Goal: Check status: Check status

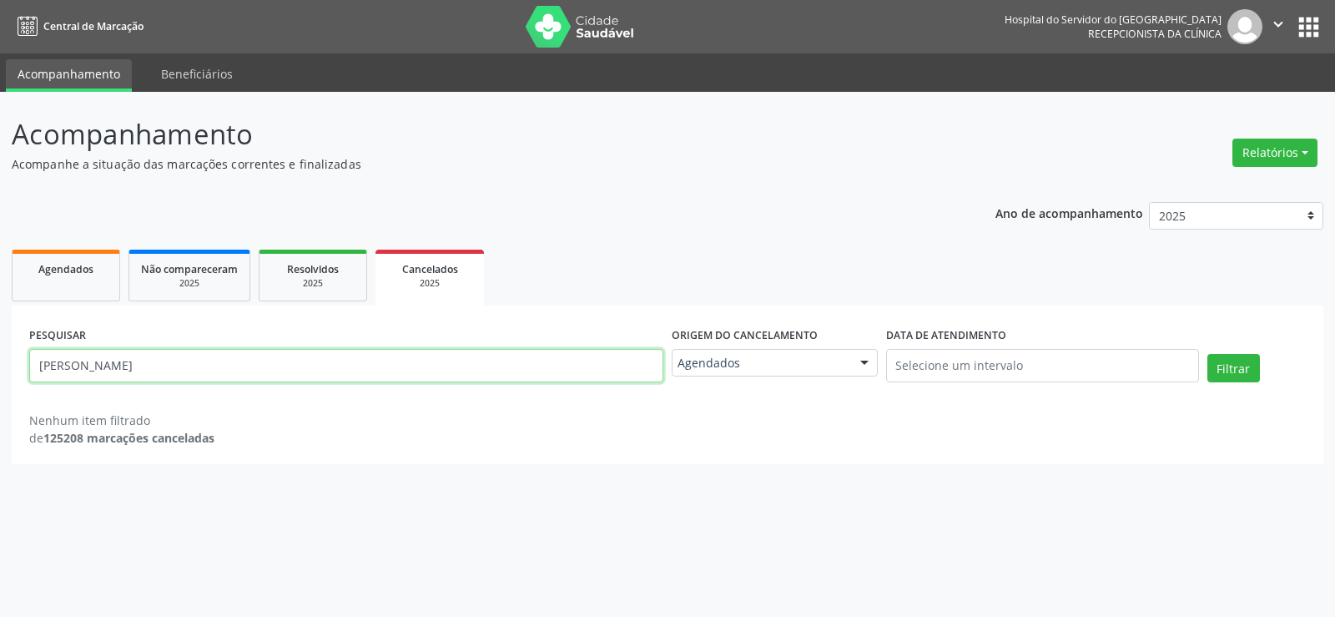
drag, startPoint x: 244, startPoint y: 374, endPoint x: 0, endPoint y: 310, distance: 251.8
click at [0, 310] on div "Acompanhamento Acompanhe a situação das marcações correntes e finalizadas Relat…" at bounding box center [667, 354] width 1335 height 525
paste input "[PERSON_NAME] da [PERSON_NAME]"
type input "[PERSON_NAME] da [PERSON_NAME]"
click at [1208, 354] on button "Filtrar" at bounding box center [1234, 368] width 53 height 28
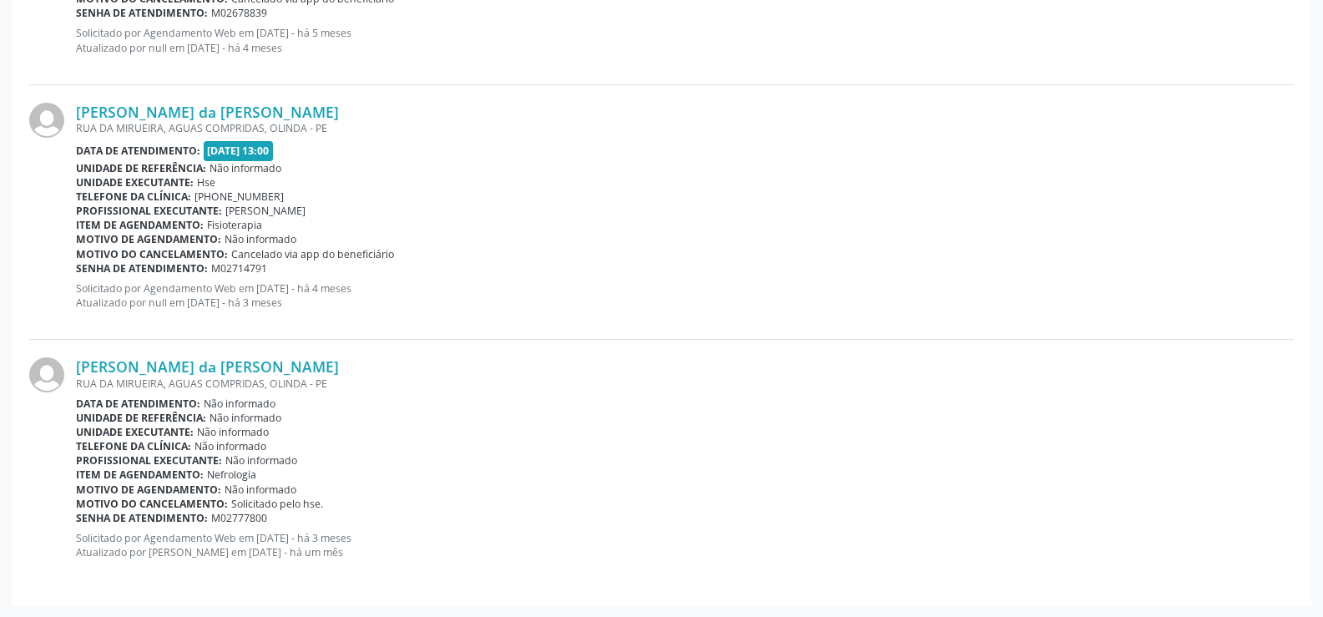
scroll to position [2925, 0]
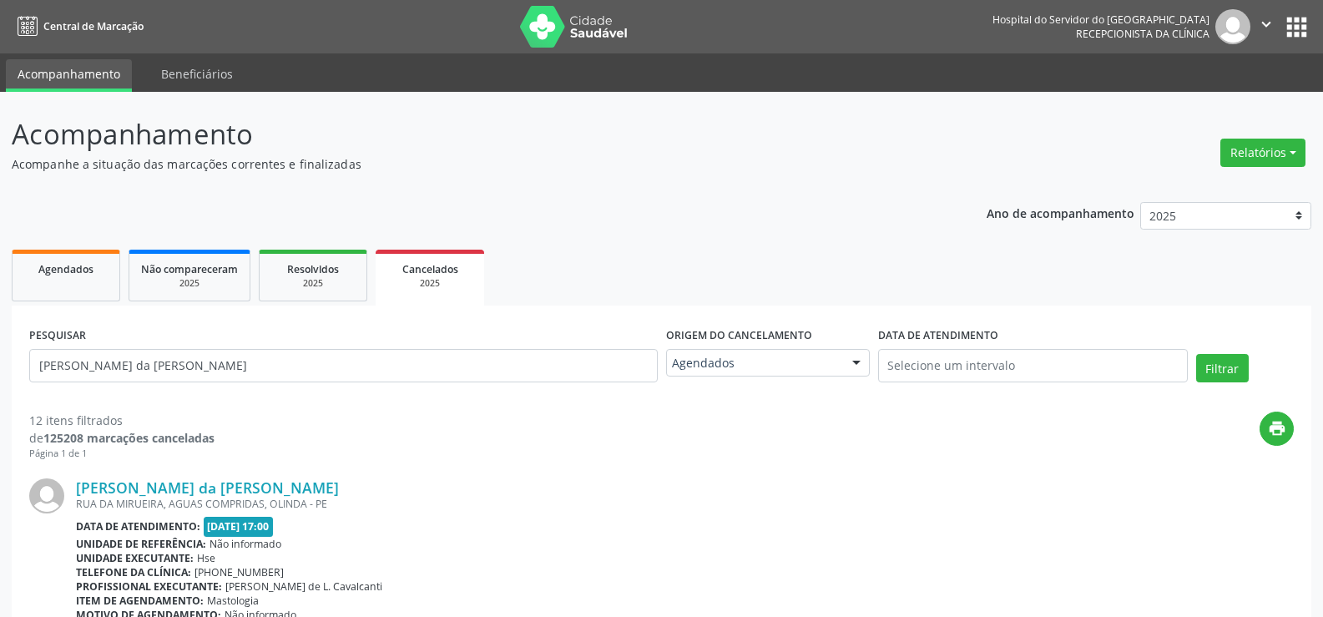
click at [357, 389] on div "PESQUISAR [PERSON_NAME] da [PERSON_NAME]" at bounding box center [343, 358] width 637 height 71
click at [357, 375] on input "[PERSON_NAME] da [PERSON_NAME]" at bounding box center [343, 365] width 628 height 33
paste input "[PERSON_NAME]"
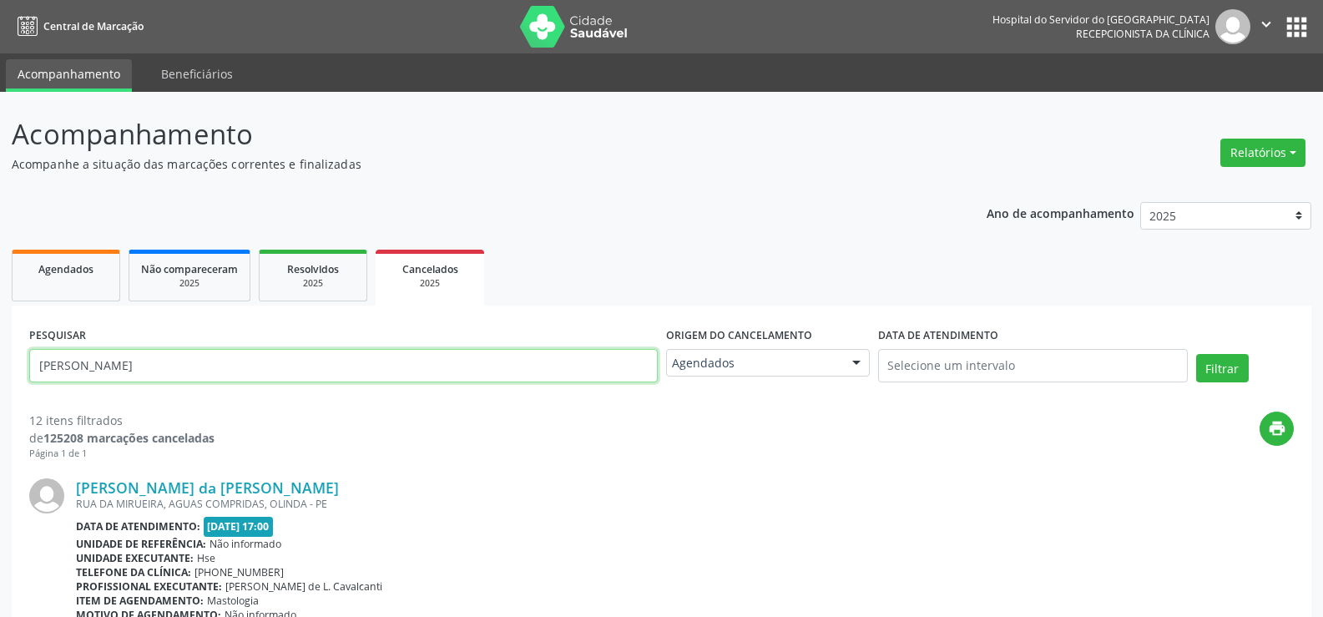
click at [1196, 354] on button "Filtrar" at bounding box center [1222, 368] width 53 height 28
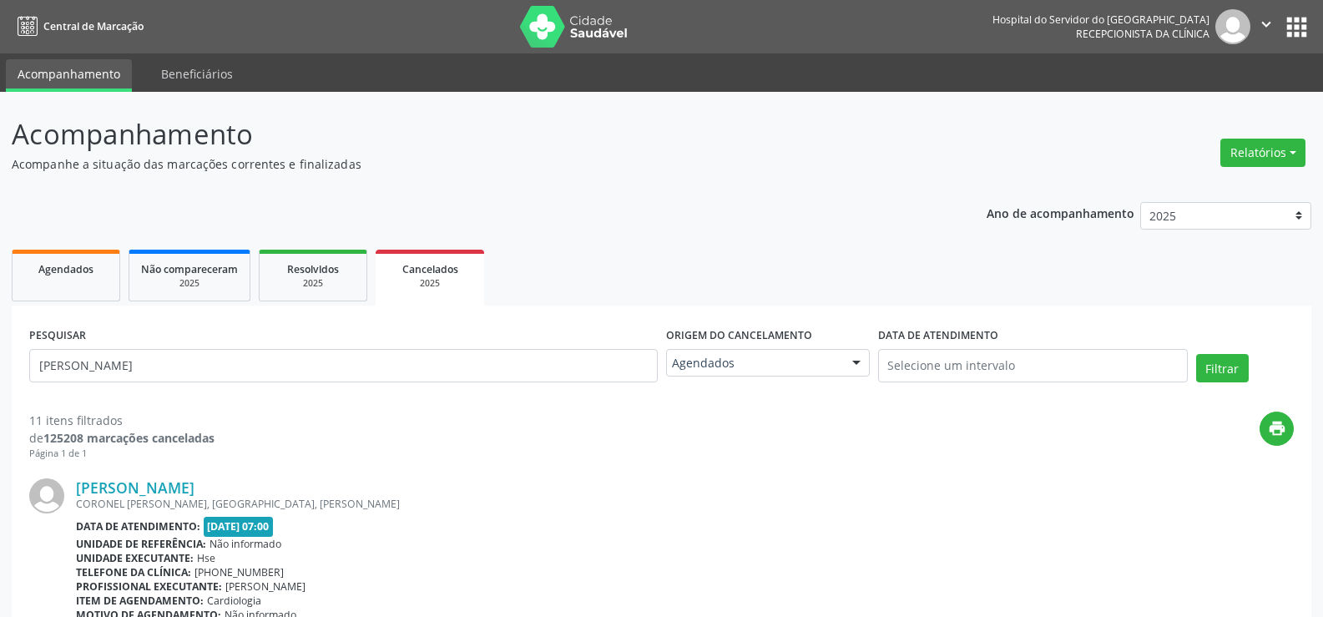
click at [289, 344] on div "PESQUISAR FRANCISCO PEREIRA DE SOUZA FILHO" at bounding box center [343, 358] width 637 height 71
click at [292, 357] on input "FRANCISCO PEREIRA DE SOUZA FILHO" at bounding box center [343, 365] width 628 height 33
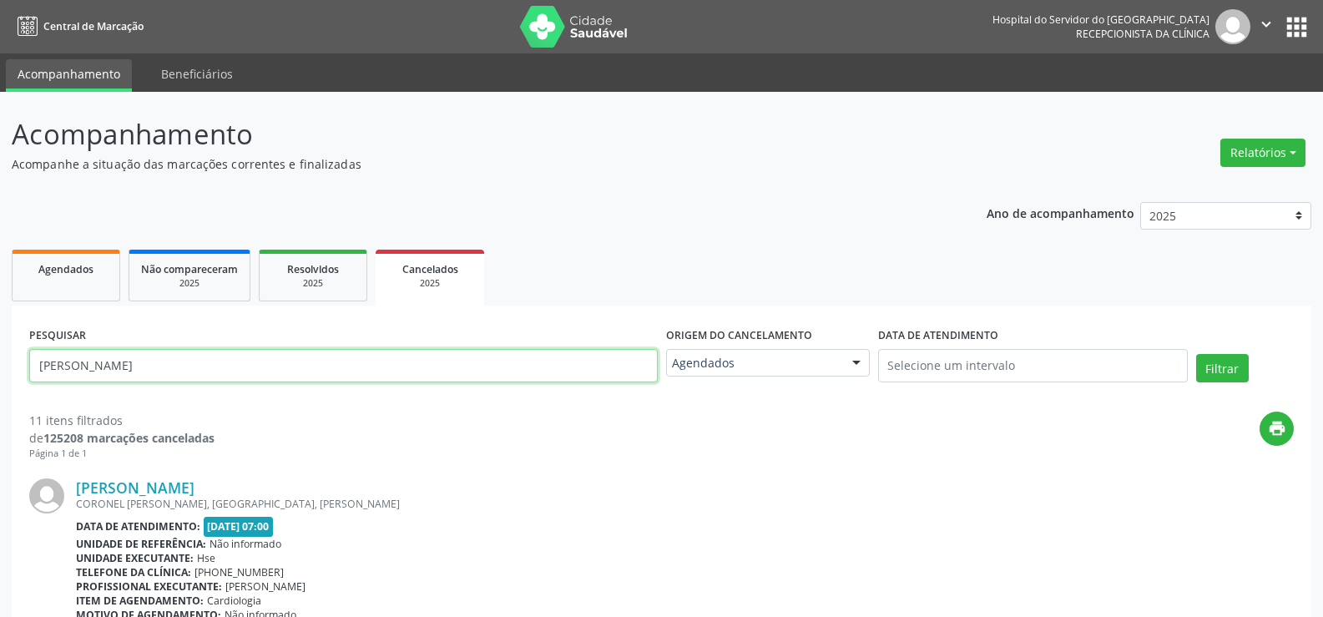
paste input "MARIA DAS NEVES A DE SOUZA SACRAMENT"
click at [1196, 354] on button "Filtrar" at bounding box center [1222, 368] width 53 height 28
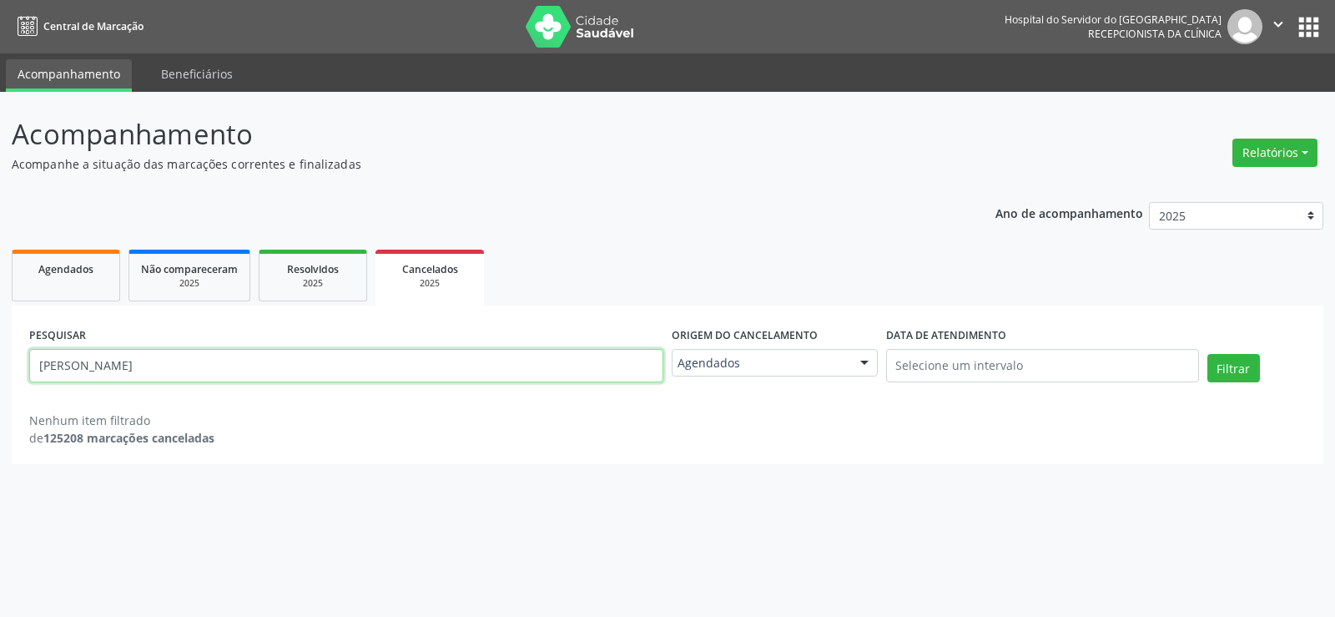
click at [409, 371] on input "MARIA DAS NEVES A DE SOUZA SACRAMENTO" at bounding box center [346, 365] width 634 height 33
paste input "INACIO MENDES DE ARAUJ"
type input "INACIO MENDES DE ARAUJO"
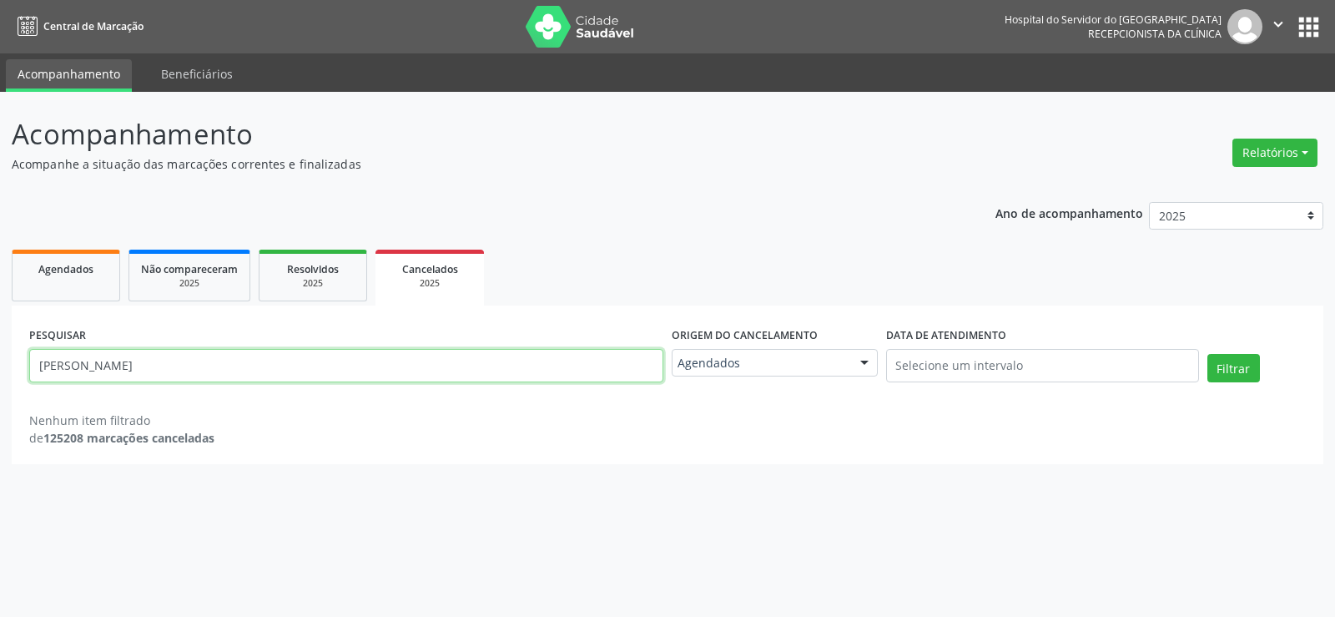
click at [1208, 354] on button "Filtrar" at bounding box center [1234, 368] width 53 height 28
click at [313, 281] on div "2025" at bounding box center [312, 283] width 83 height 13
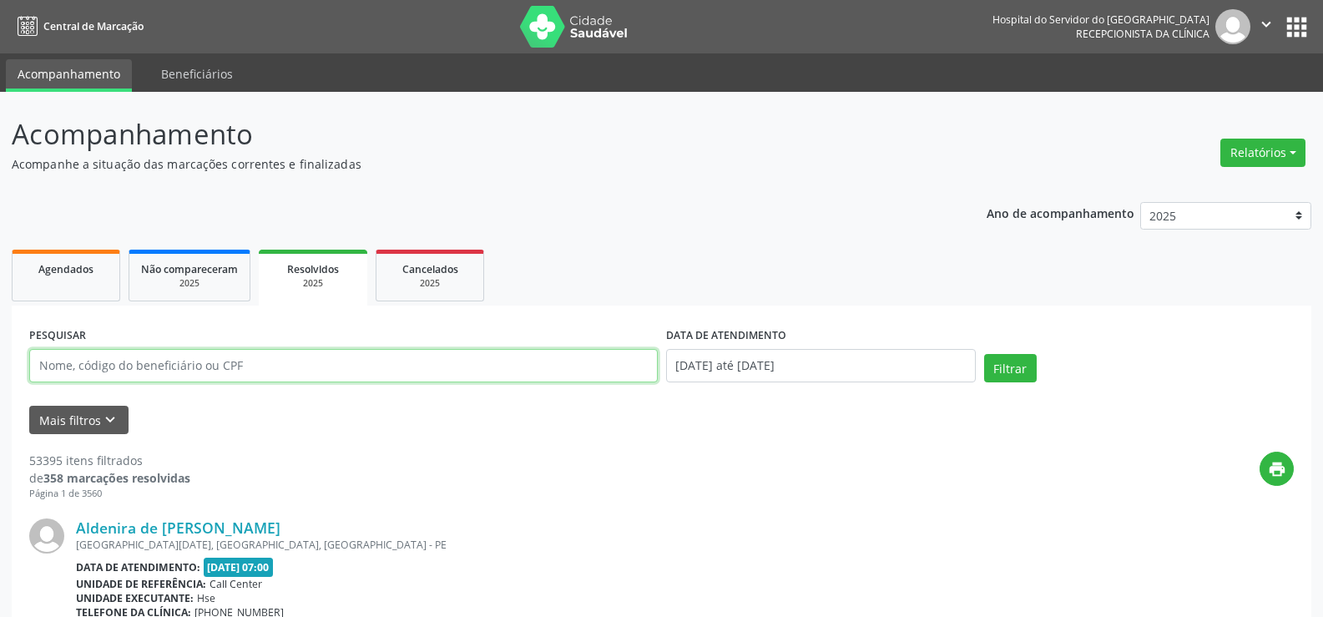
click at [138, 361] on input "text" at bounding box center [343, 365] width 628 height 33
paste input "Jose Ailton de Souza"
type input "Jose Ailton de Souza"
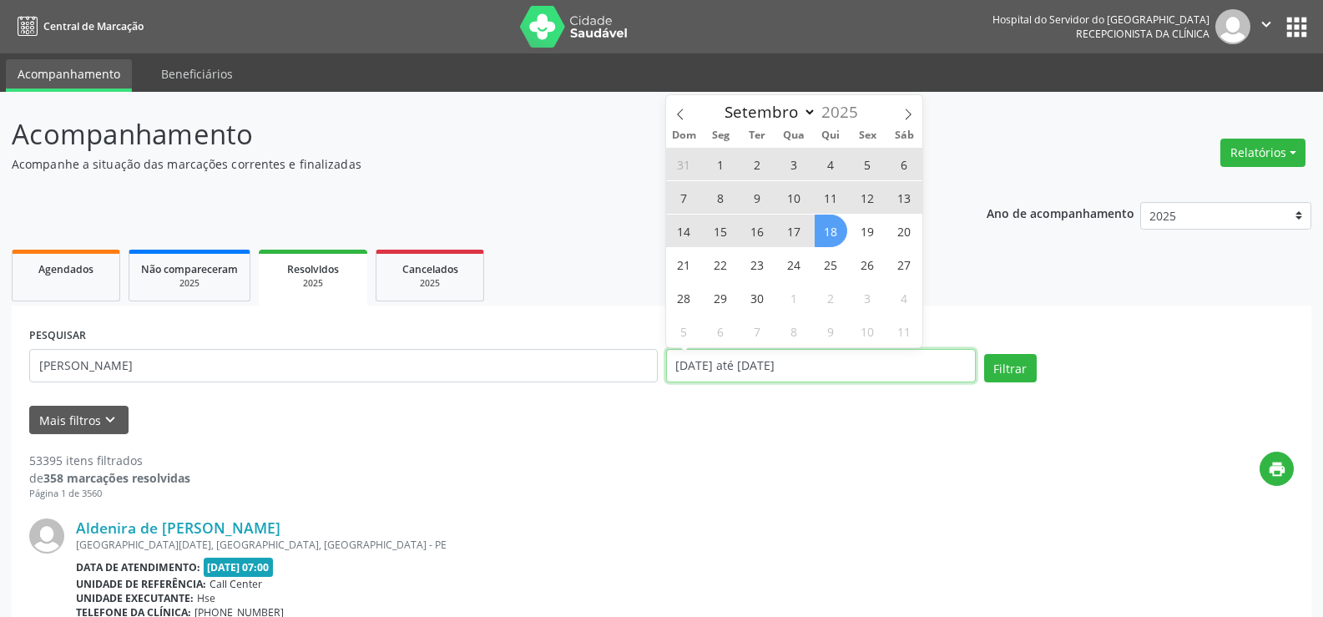
click at [858, 369] on input "01/01/2025 até 18/09/2025" at bounding box center [821, 365] width 310 height 33
select select "0"
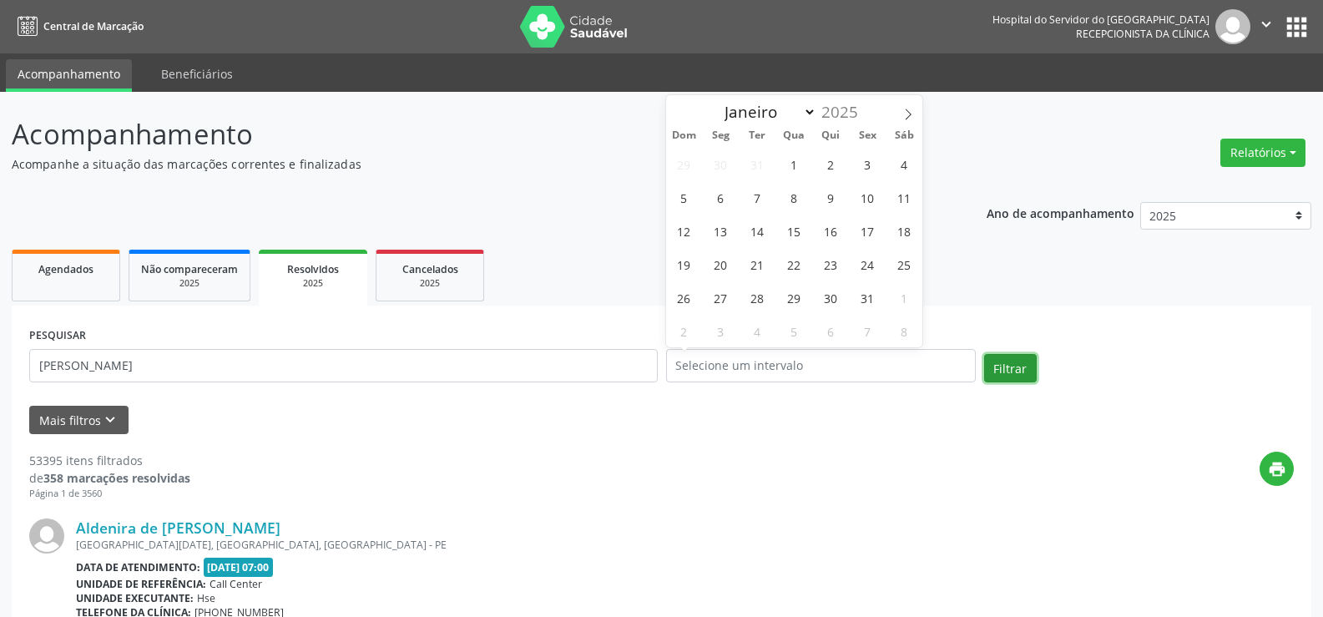
click at [1000, 363] on button "Filtrar" at bounding box center [1010, 368] width 53 height 28
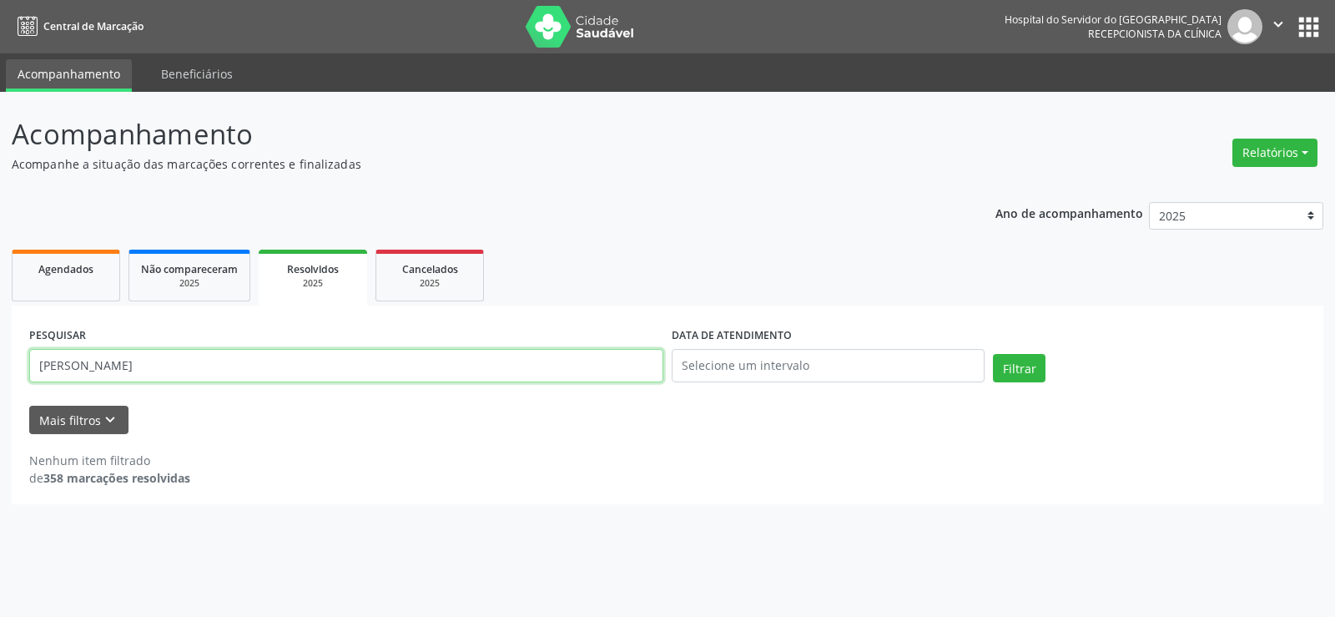
drag, startPoint x: 190, startPoint y: 369, endPoint x: 0, endPoint y: 353, distance: 191.0
click at [0, 353] on div "Acompanhamento Acompanhe a situação das marcações correntes e finalizadas Relat…" at bounding box center [667, 354] width 1335 height 525
click at [432, 289] on div "2025" at bounding box center [429, 283] width 83 height 13
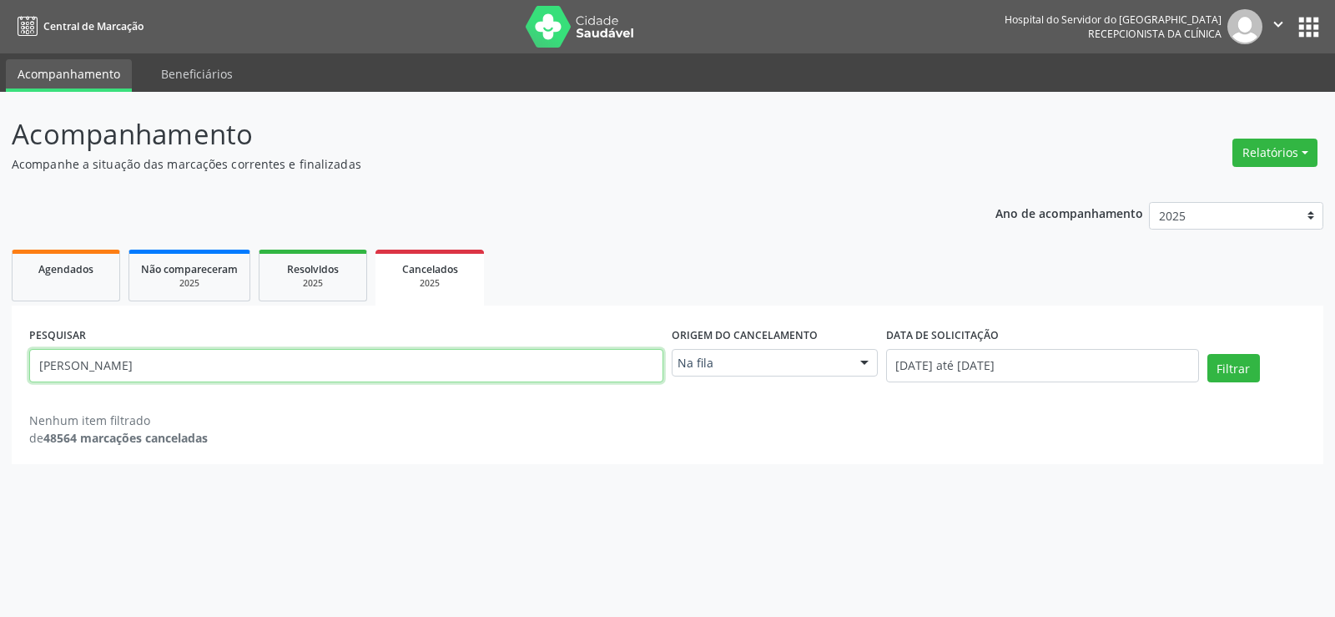
drag, startPoint x: 253, startPoint y: 366, endPoint x: 0, endPoint y: 389, distance: 253.9
click at [0, 389] on div "Acompanhamento Acompanhe a situação das marcações correntes e finalizadas Relat…" at bounding box center [667, 354] width 1335 height 525
paste input "Jose Ailton de Souza"
click at [32, 371] on input "Jose Ailton de Souza" at bounding box center [346, 365] width 634 height 33
type input "Jose Ailton de Souza"
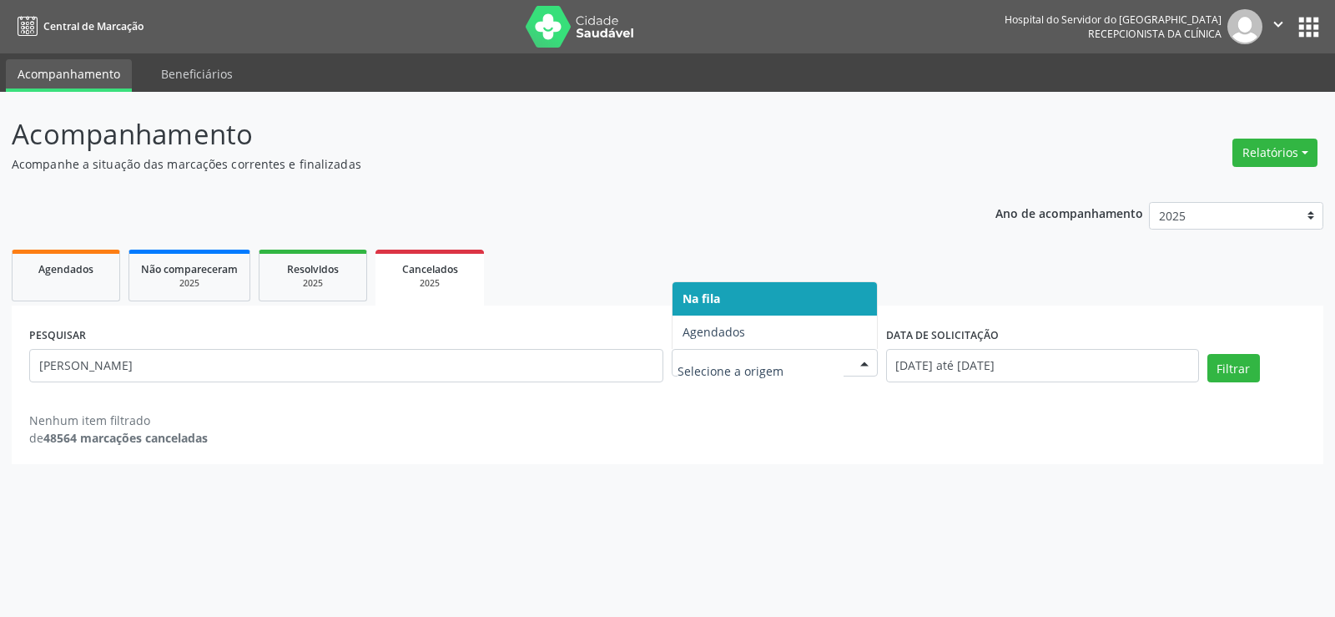
click at [861, 364] on div at bounding box center [864, 364] width 25 height 28
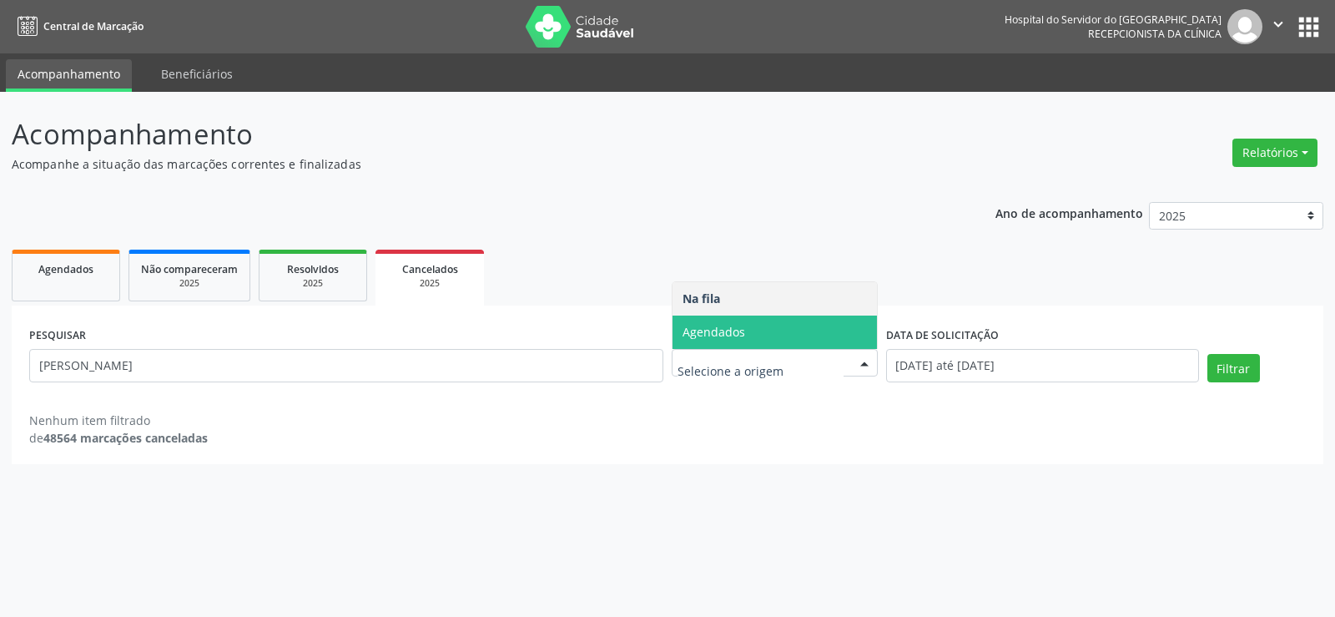
click at [846, 346] on span "Agendados" at bounding box center [775, 332] width 204 height 33
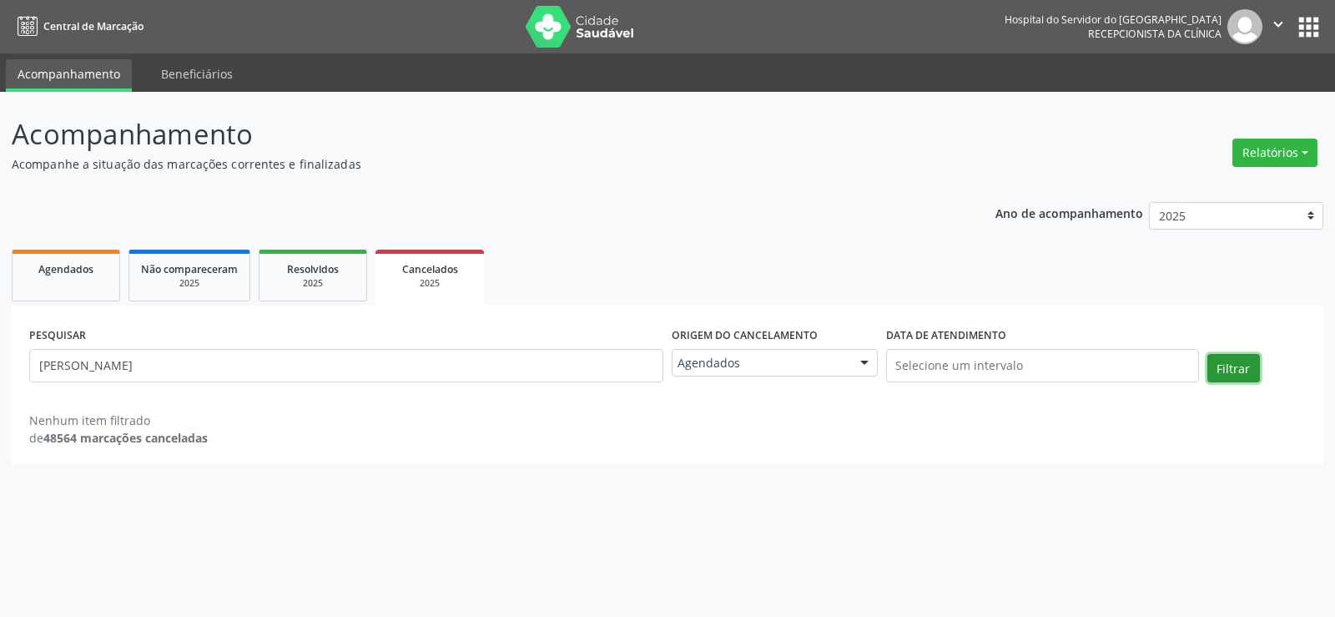
click at [1222, 365] on button "Filtrar" at bounding box center [1234, 368] width 53 height 28
